Goal: Communication & Community: Participate in discussion

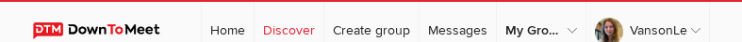
select select "null"
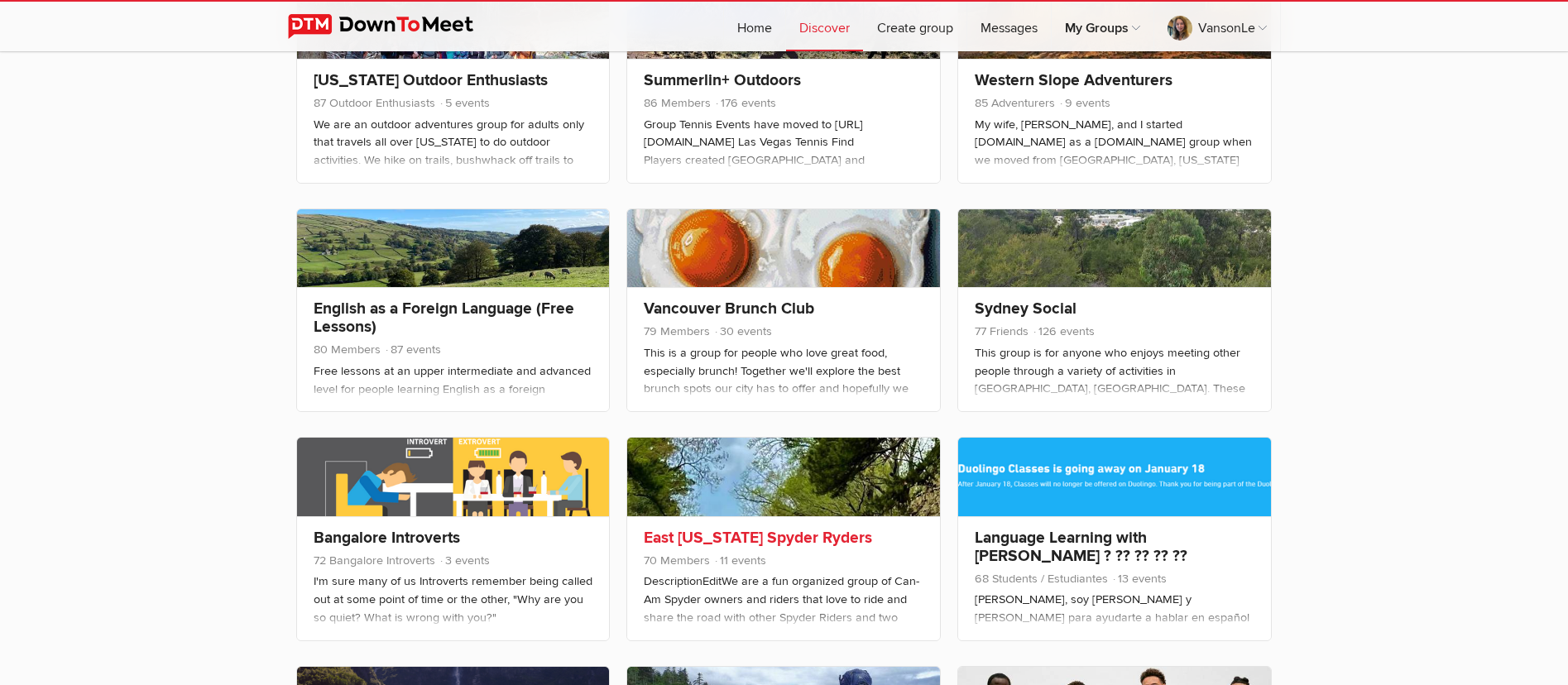
scroll to position [1513, 0]
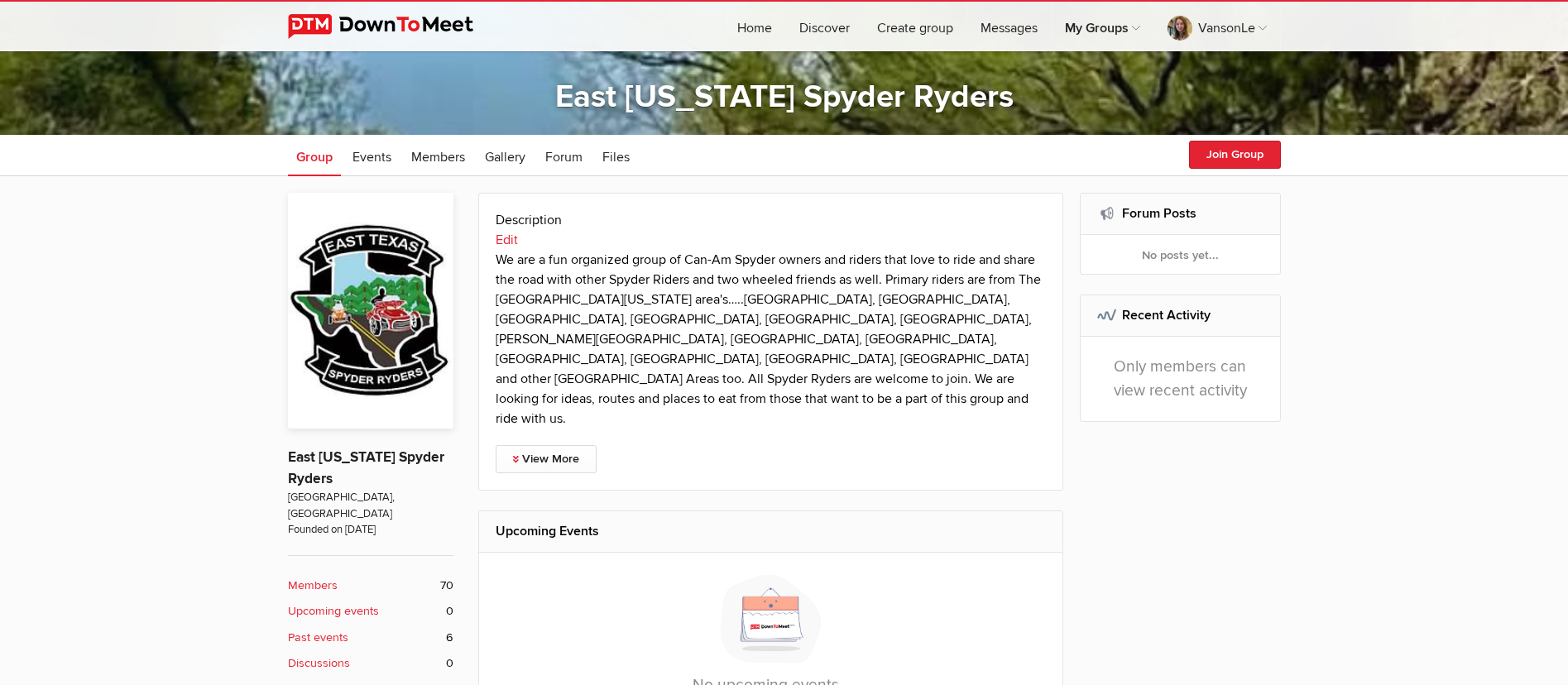
scroll to position [249, 0]
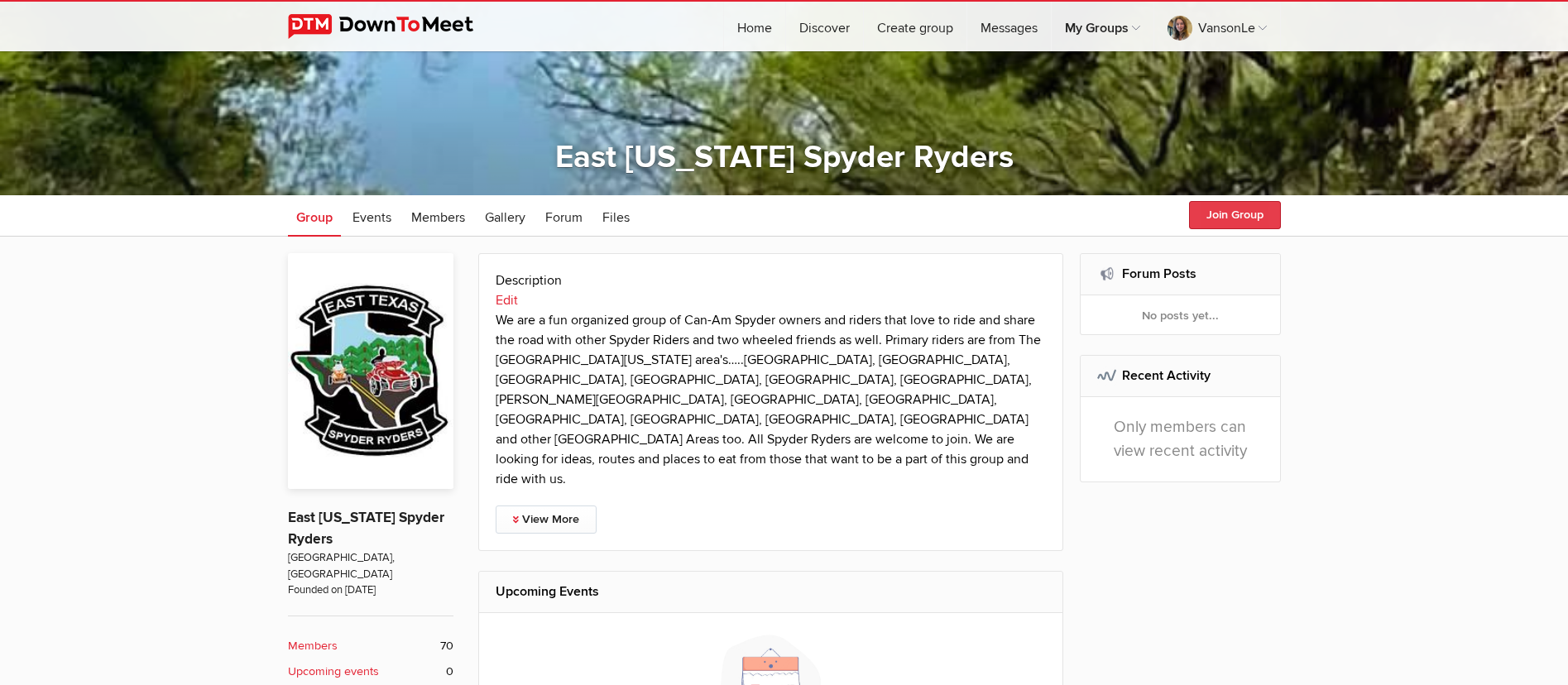
click at [1217, 216] on button "Join Group" at bounding box center [1234, 215] width 92 height 28
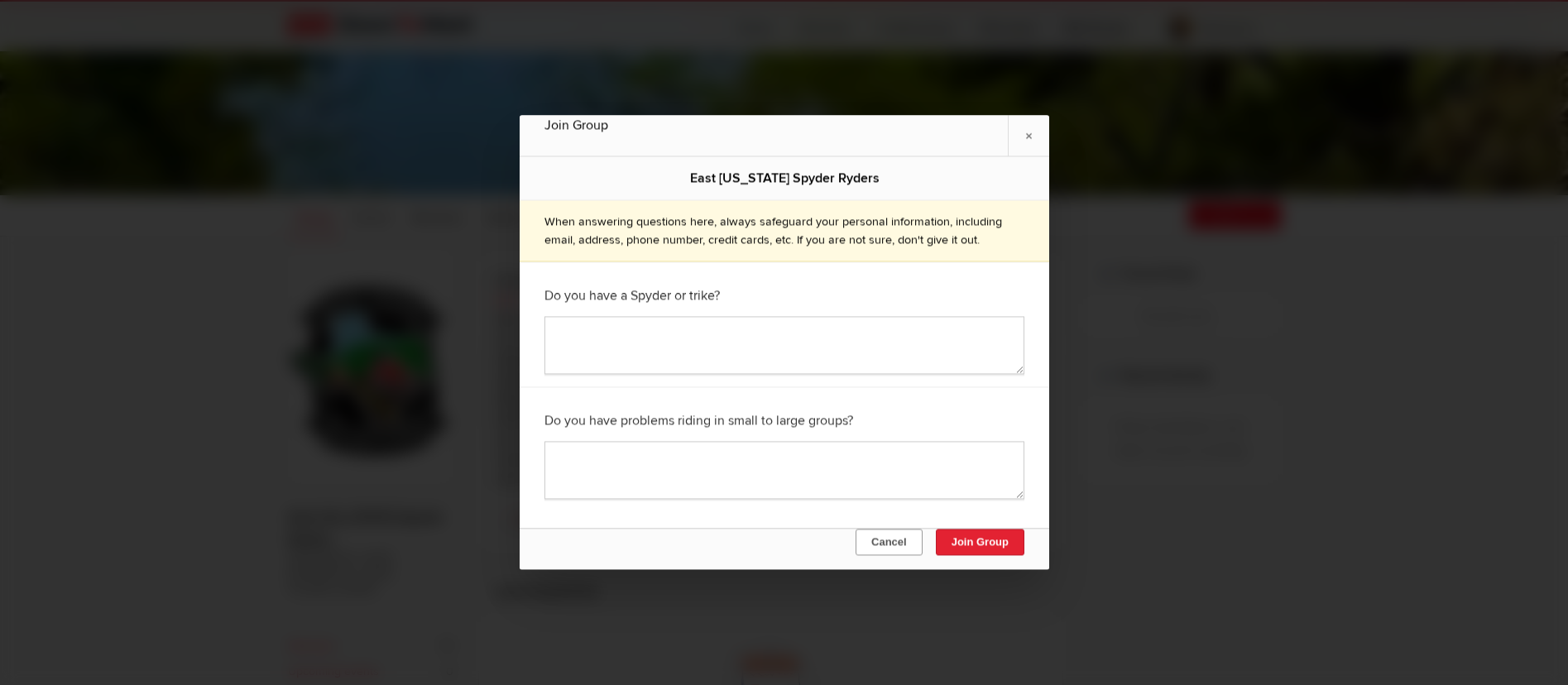
click at [892, 542] on button "Cancel" at bounding box center [888, 543] width 67 height 26
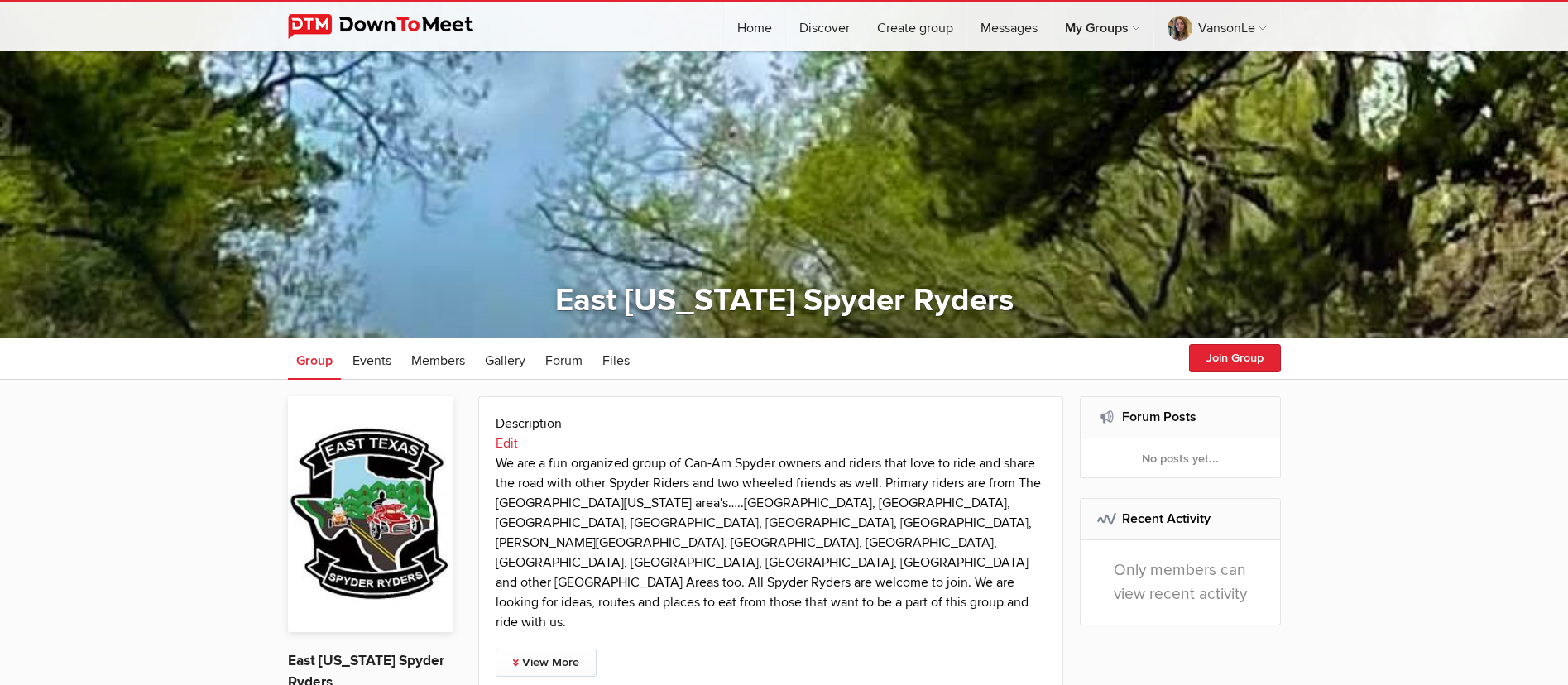
scroll to position [0, 0]
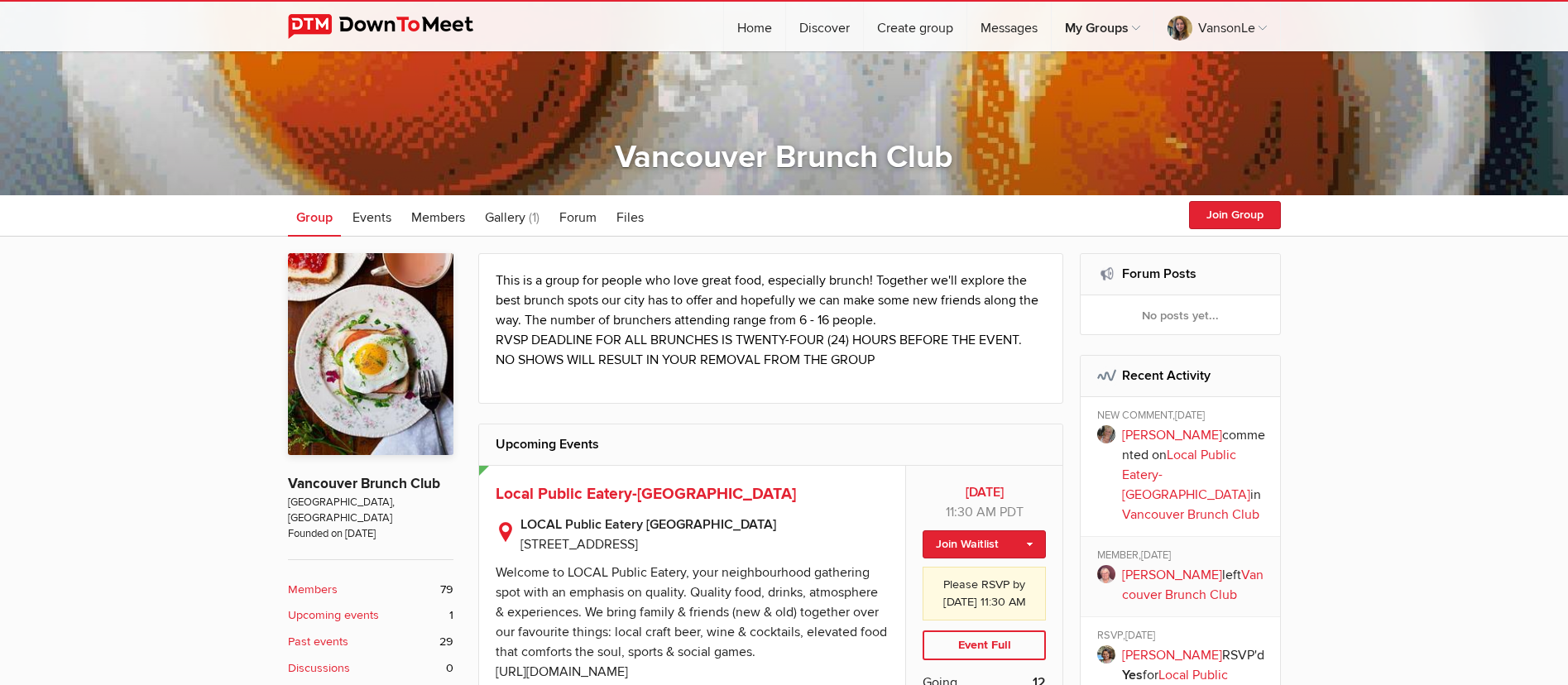
scroll to position [124, 0]
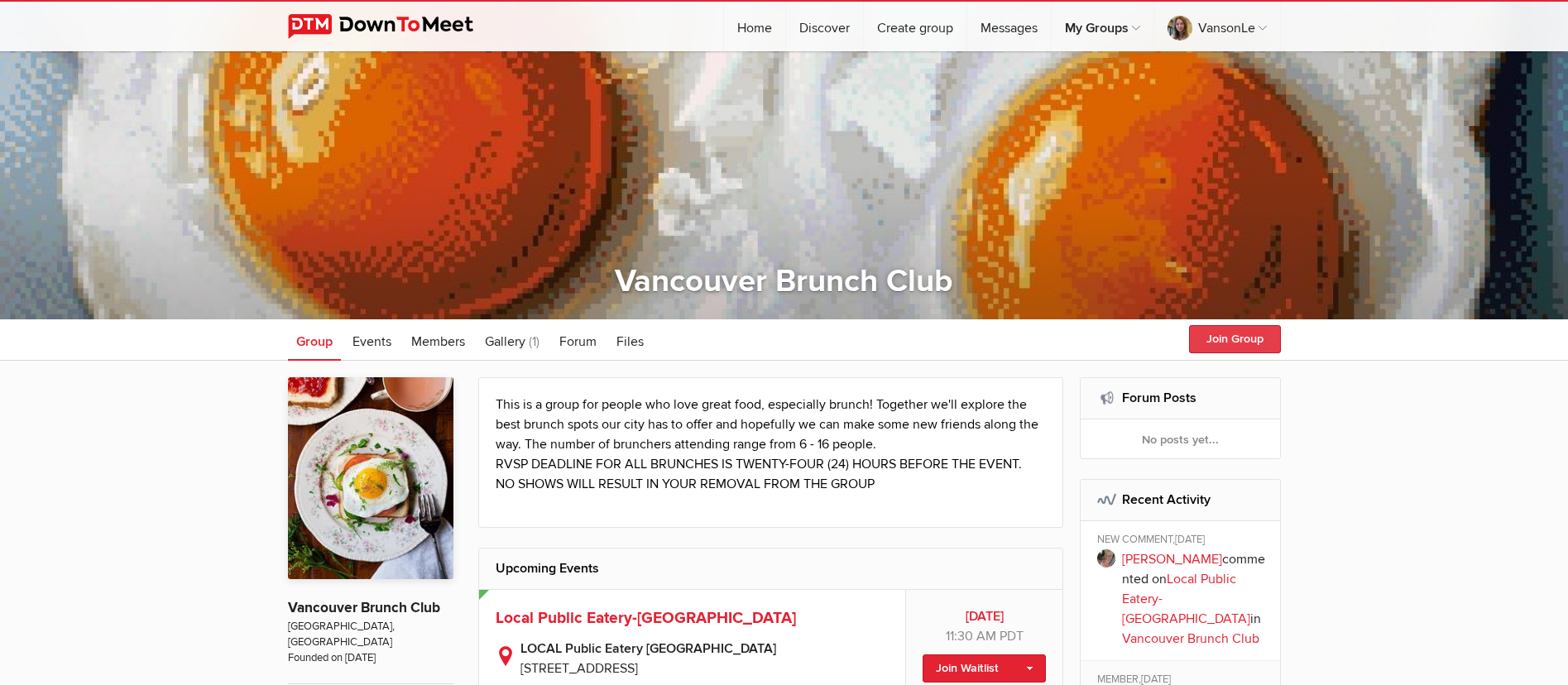
click at [1216, 343] on button "Join Group" at bounding box center [1234, 339] width 92 height 28
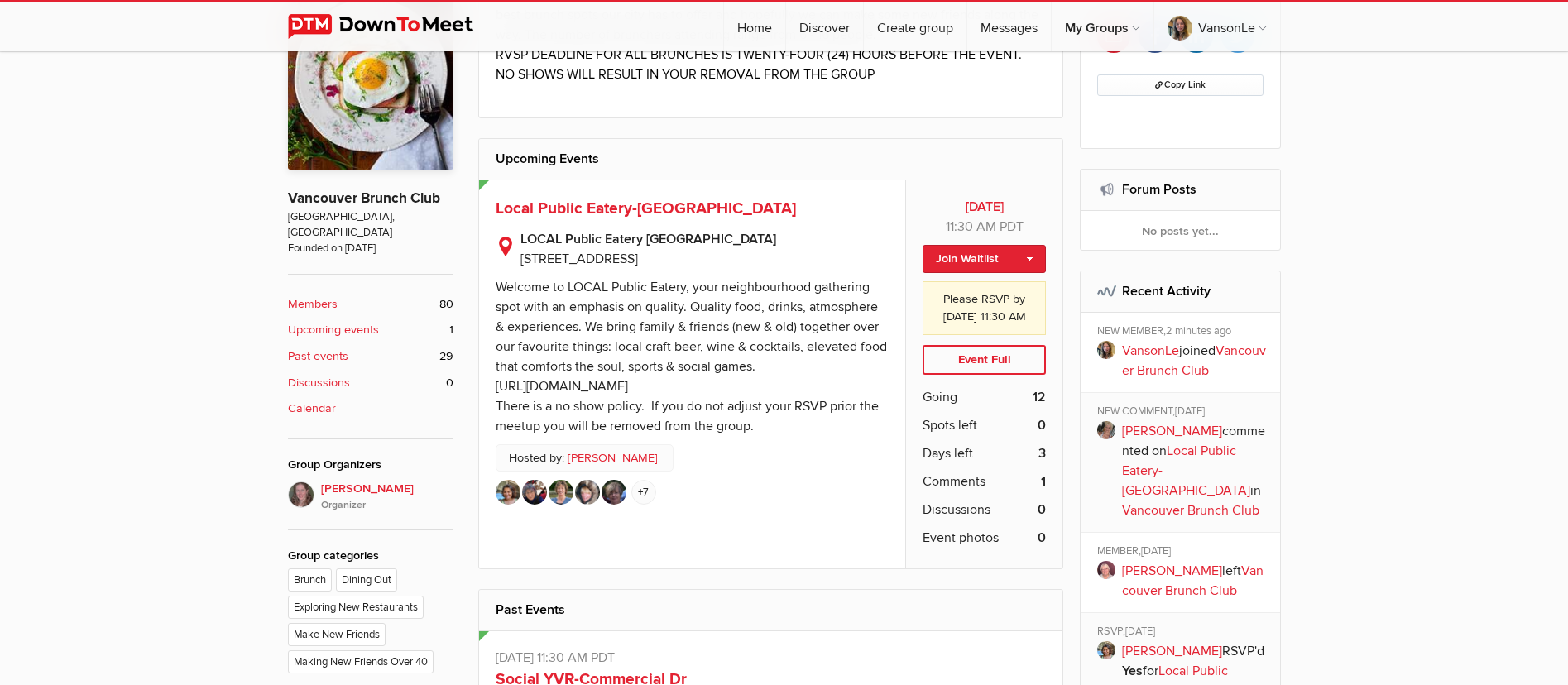
scroll to position [496, 0]
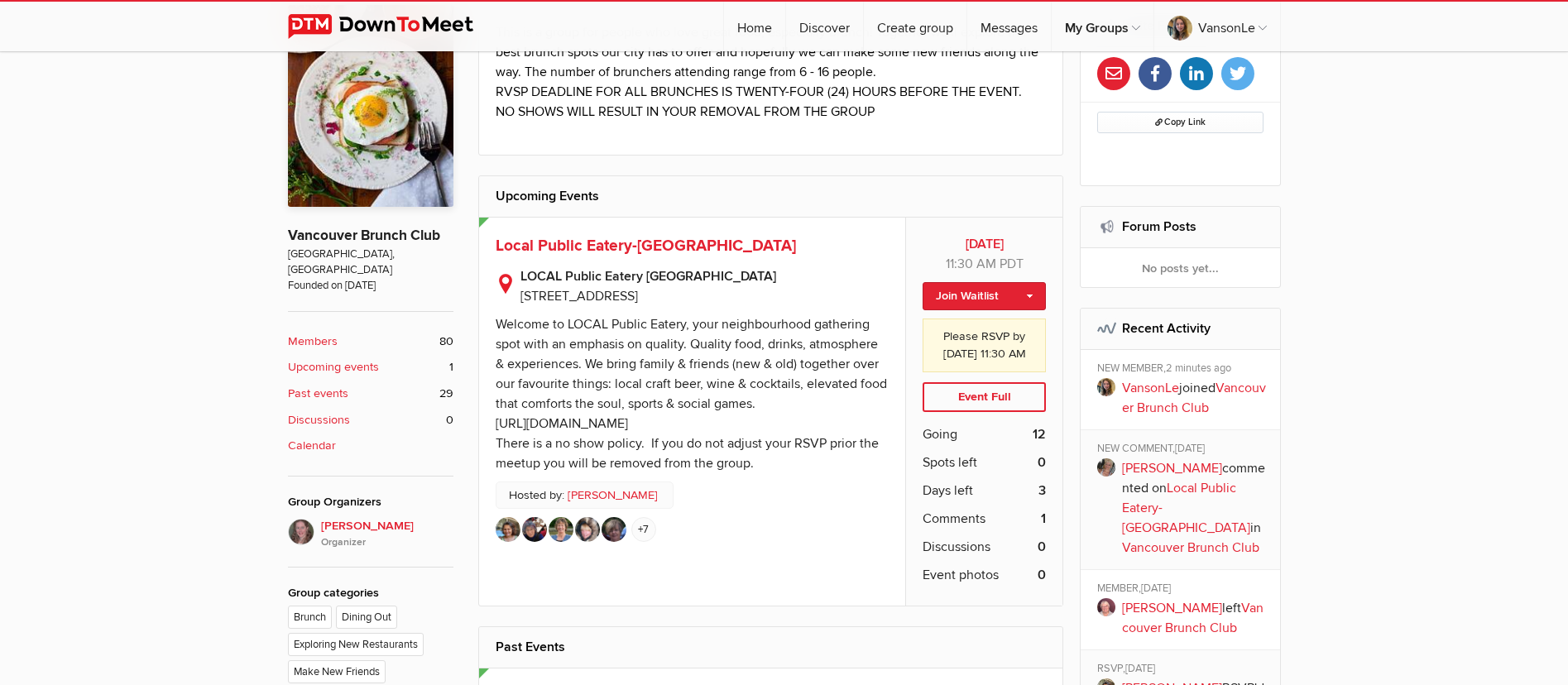
click at [345, 411] on b "Discussions" at bounding box center [319, 420] width 62 height 18
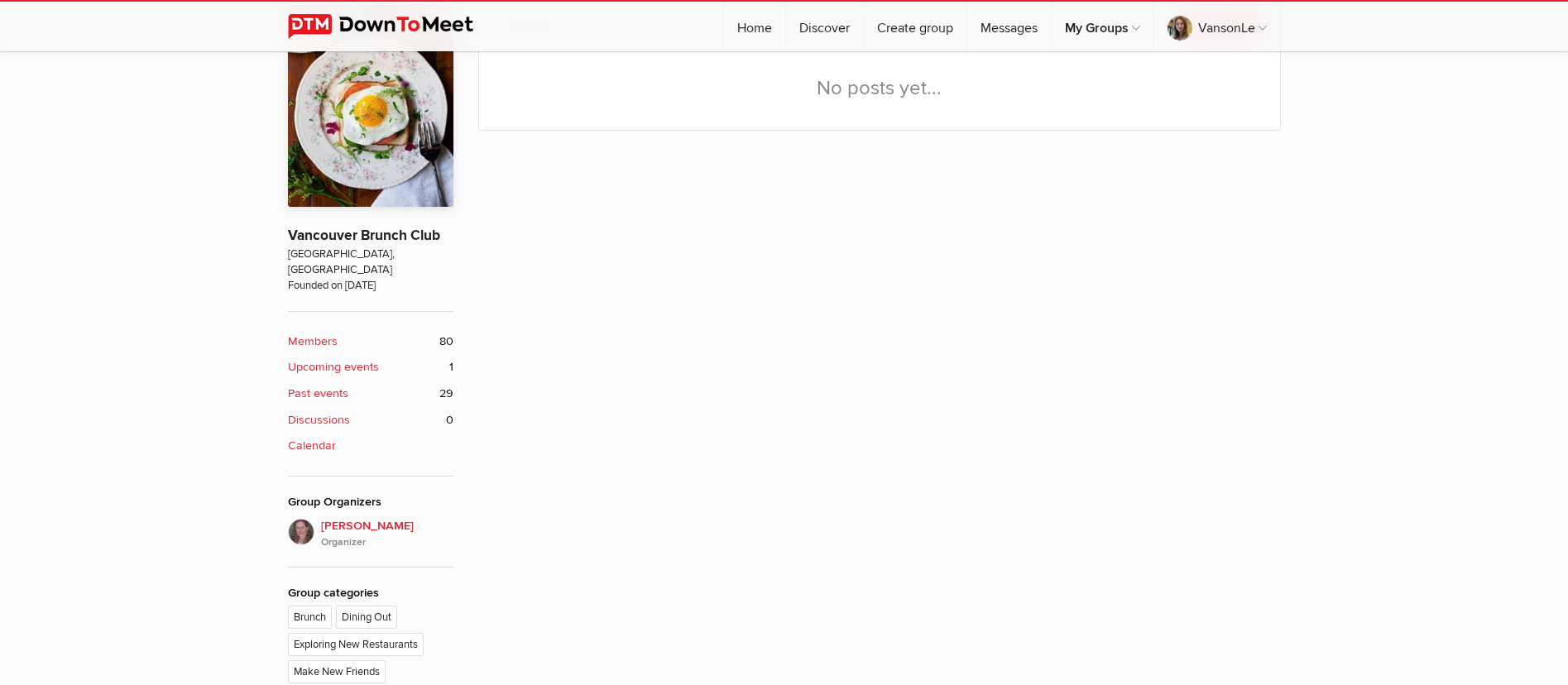
scroll to position [443, 0]
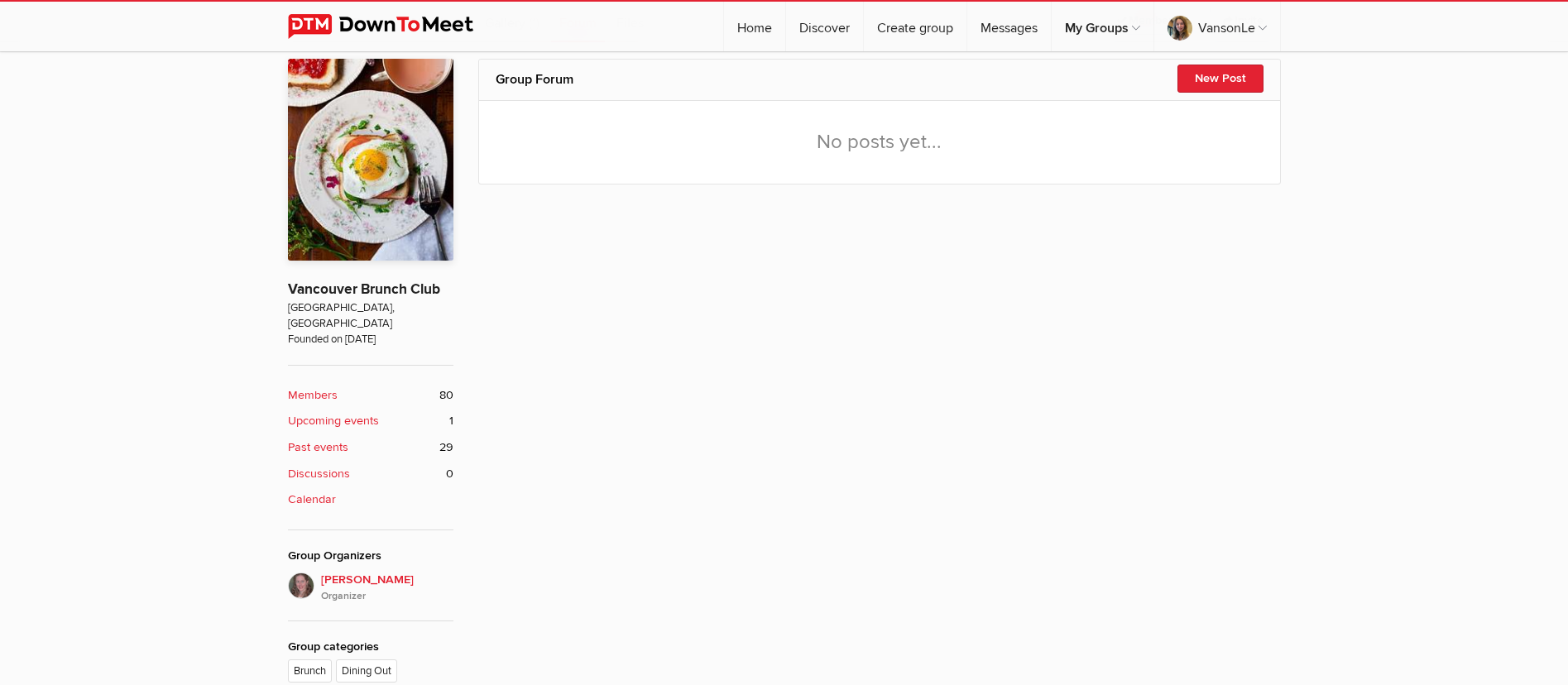
click at [565, 130] on div "No posts yet..." at bounding box center [880, 142] width 801 height 83
click at [855, 150] on div "No posts yet..." at bounding box center [880, 142] width 801 height 83
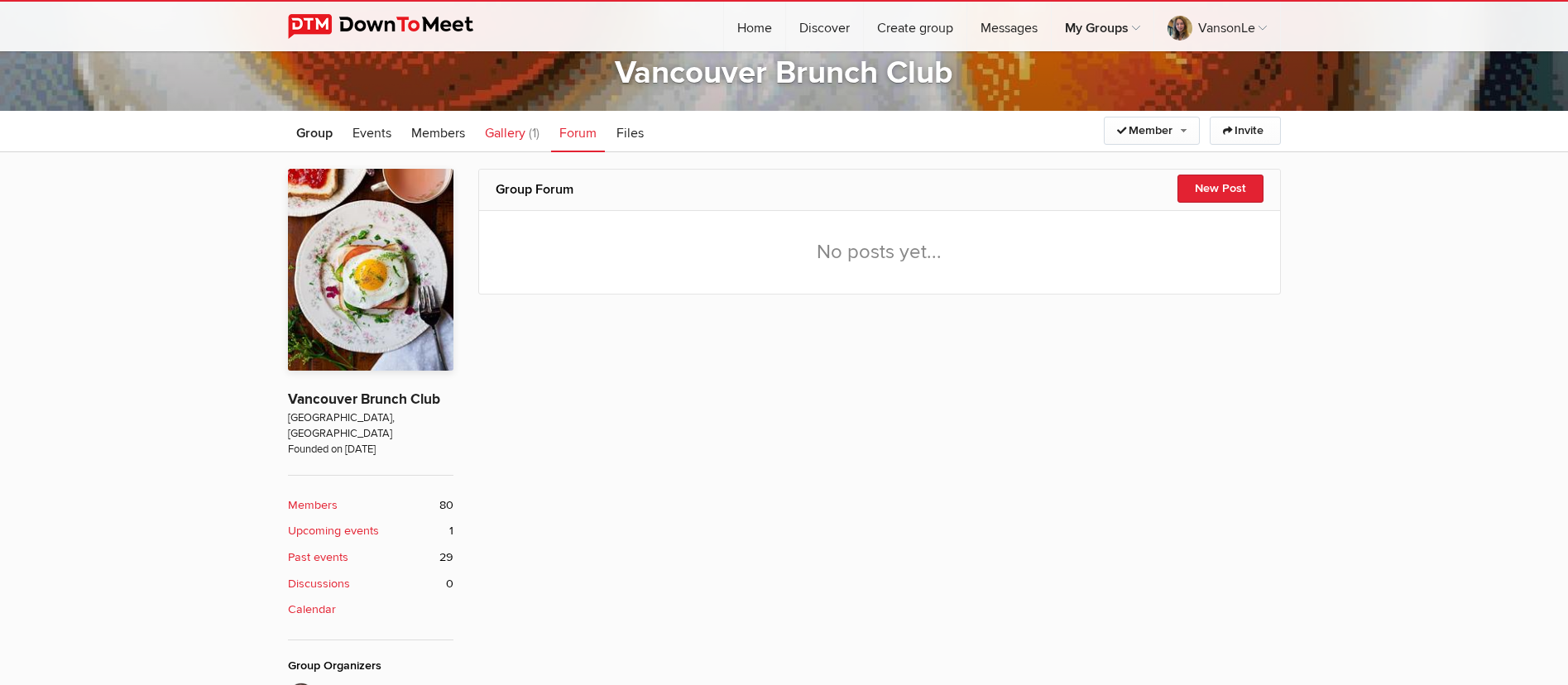
scroll to position [343, 0]
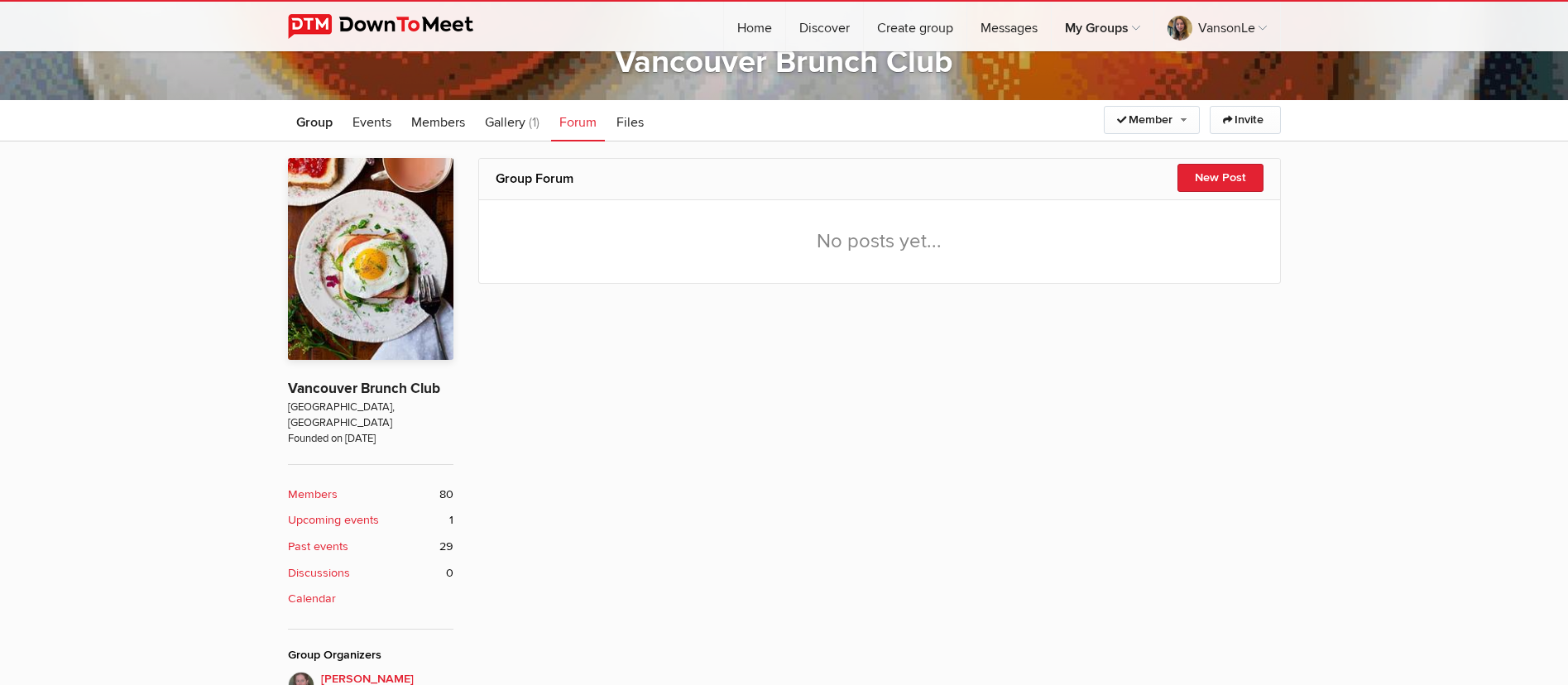
click at [688, 181] on h2 "Group Forum" at bounding box center [879, 178] width 768 height 40
click at [870, 248] on div "No posts yet..." at bounding box center [880, 242] width 801 height 83
click at [858, 248] on div "No posts yet..." at bounding box center [880, 242] width 801 height 83
click at [929, 244] on div "No posts yet..." at bounding box center [880, 242] width 801 height 83
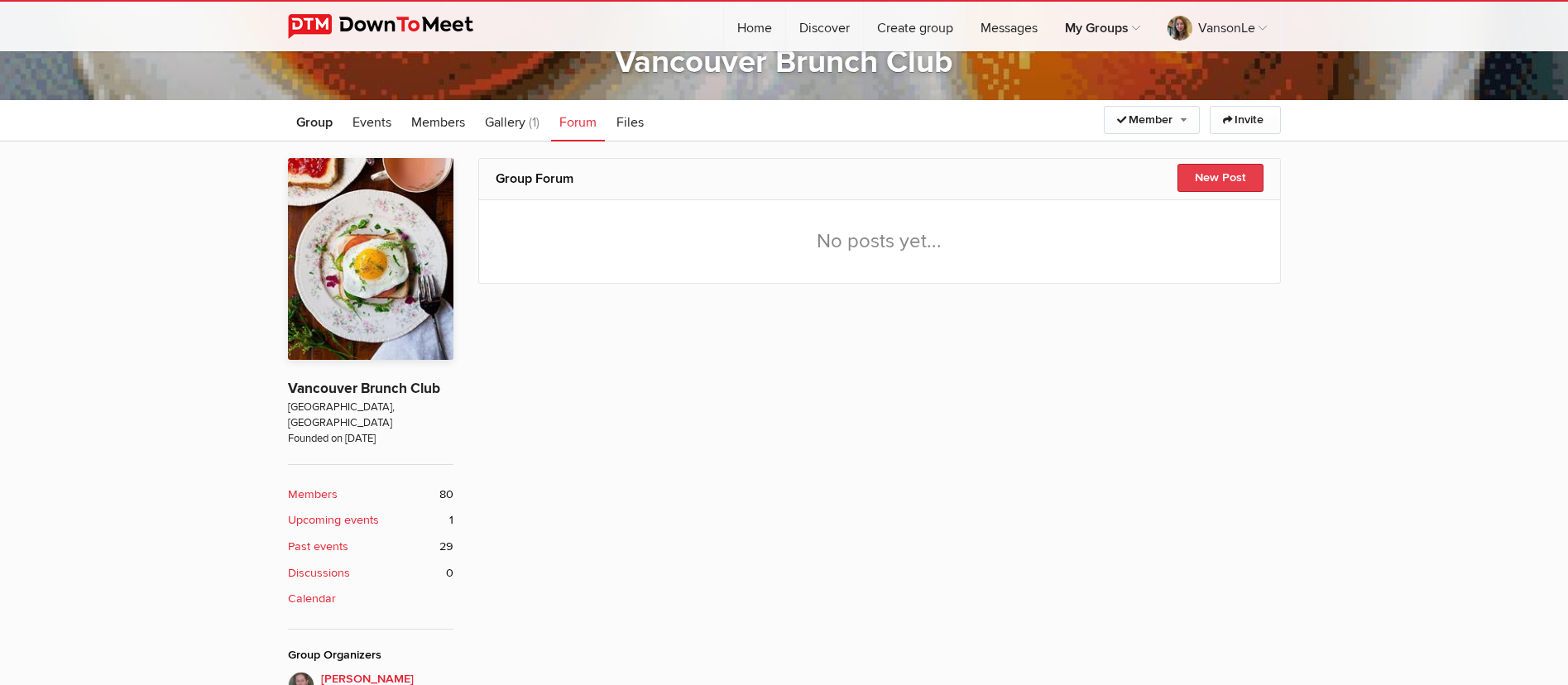
click at [1215, 179] on button "New Post" at bounding box center [1220, 178] width 86 height 28
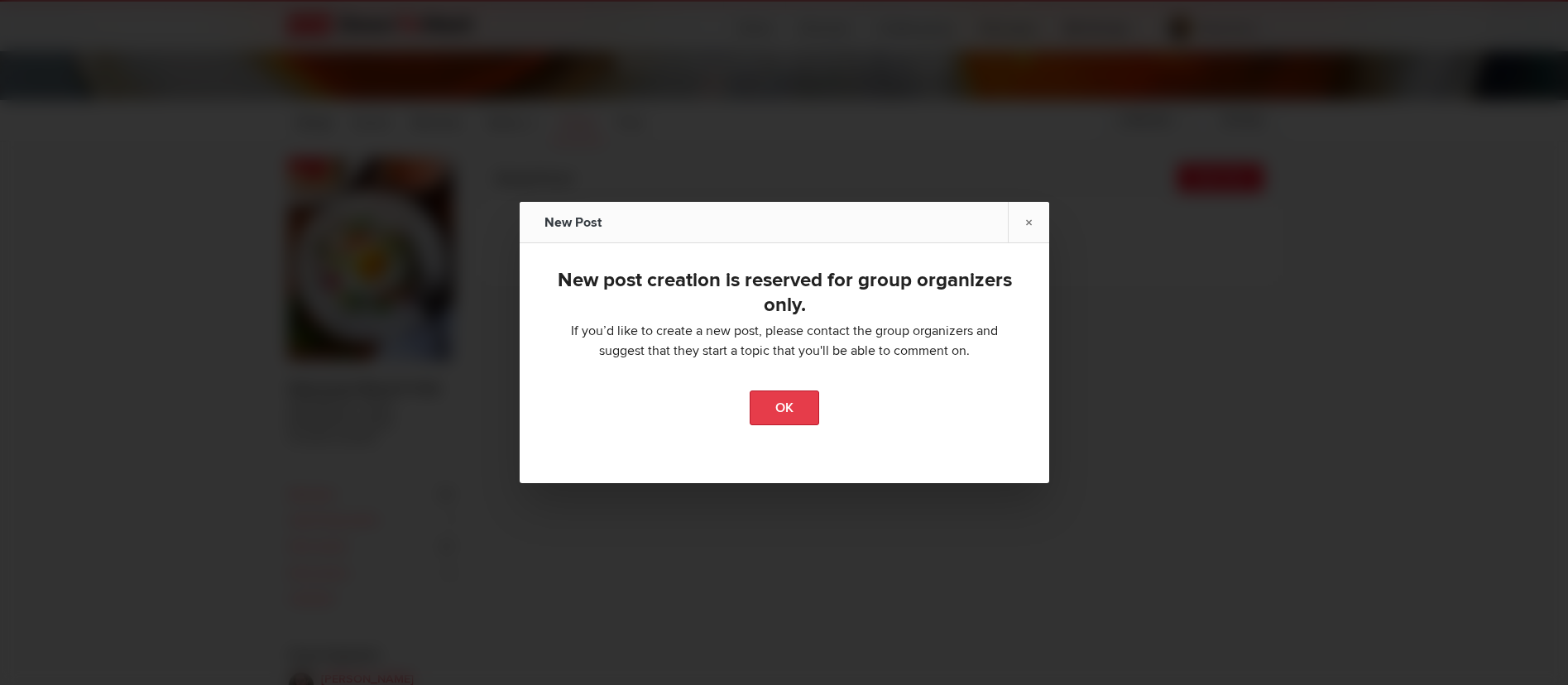
click at [756, 406] on link "OK" at bounding box center [784, 408] width 69 height 35
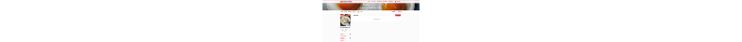
scroll to position [250, 0]
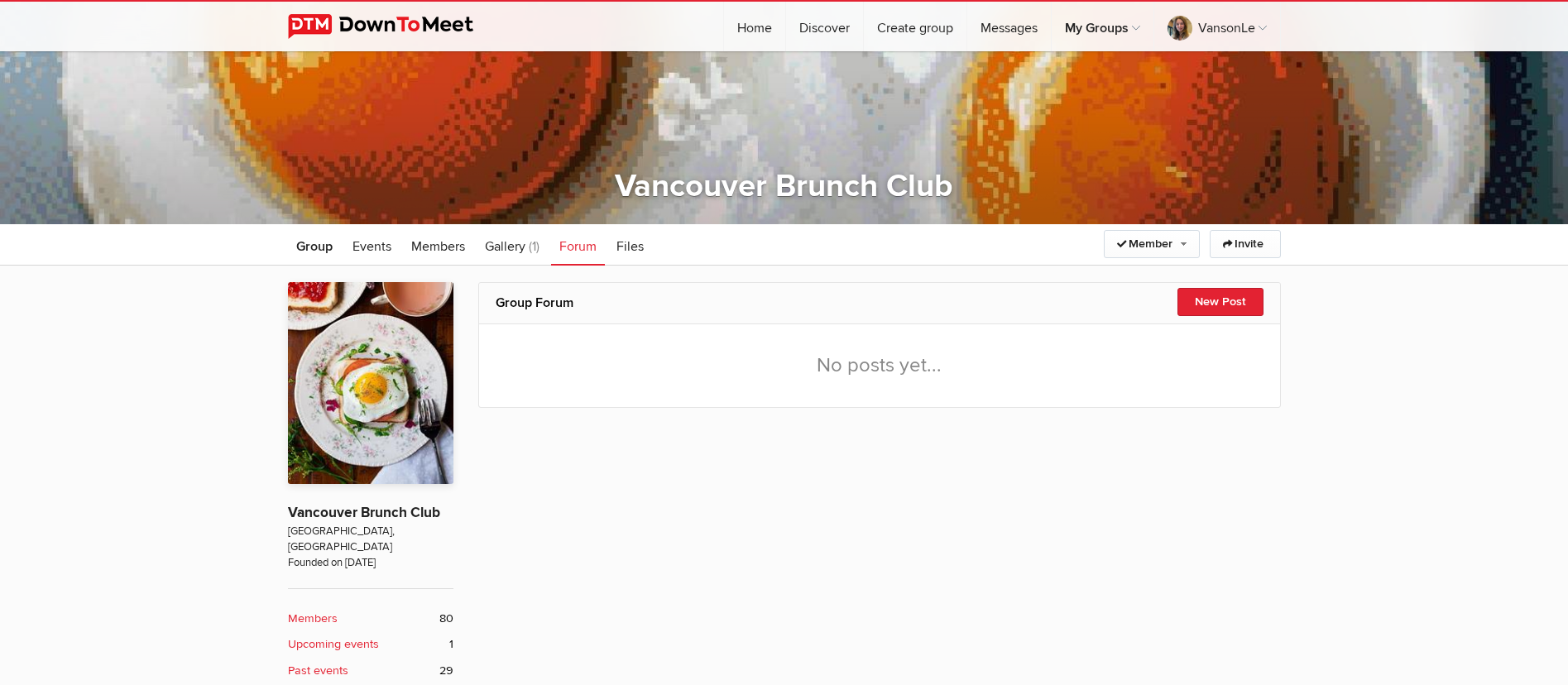
click at [927, 364] on div "No posts yet..." at bounding box center [880, 365] width 801 height 83
click at [838, 375] on div "No posts yet..." at bounding box center [880, 365] width 801 height 83
